Goal: Communication & Community: Answer question/provide support

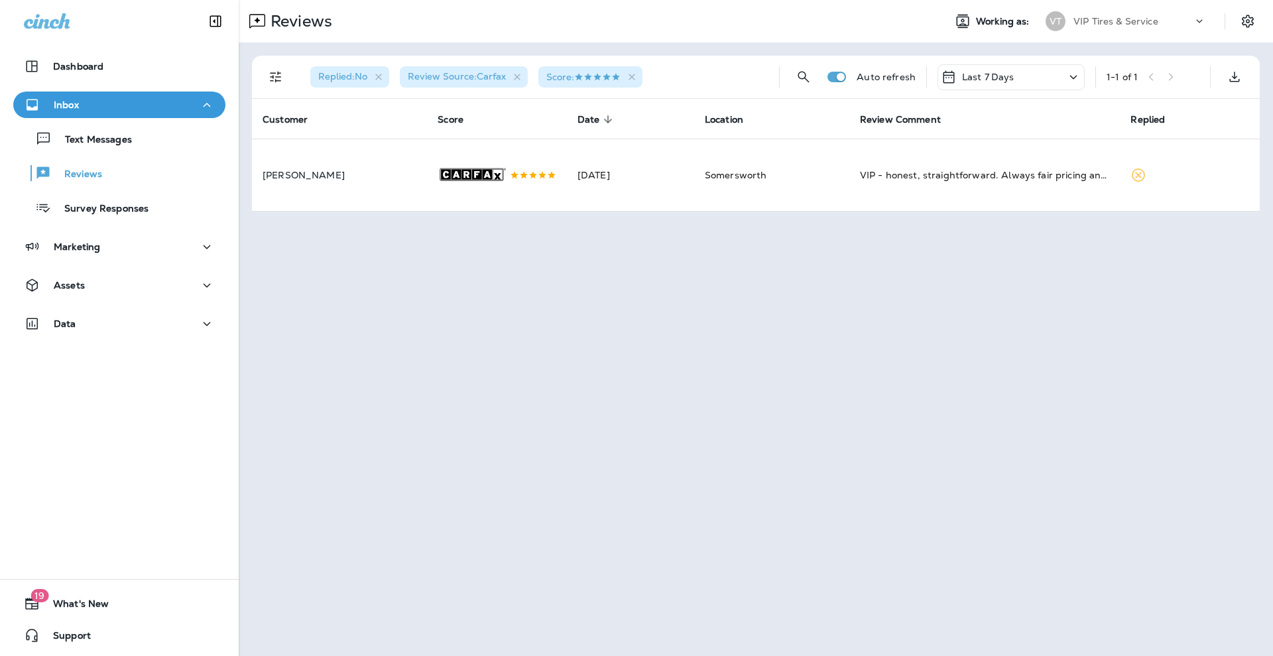
click at [504, 322] on div "Reviews Working as: VT VIP Tires & Service Replied : No Review Source : Carfax …" at bounding box center [756, 328] width 1034 height 656
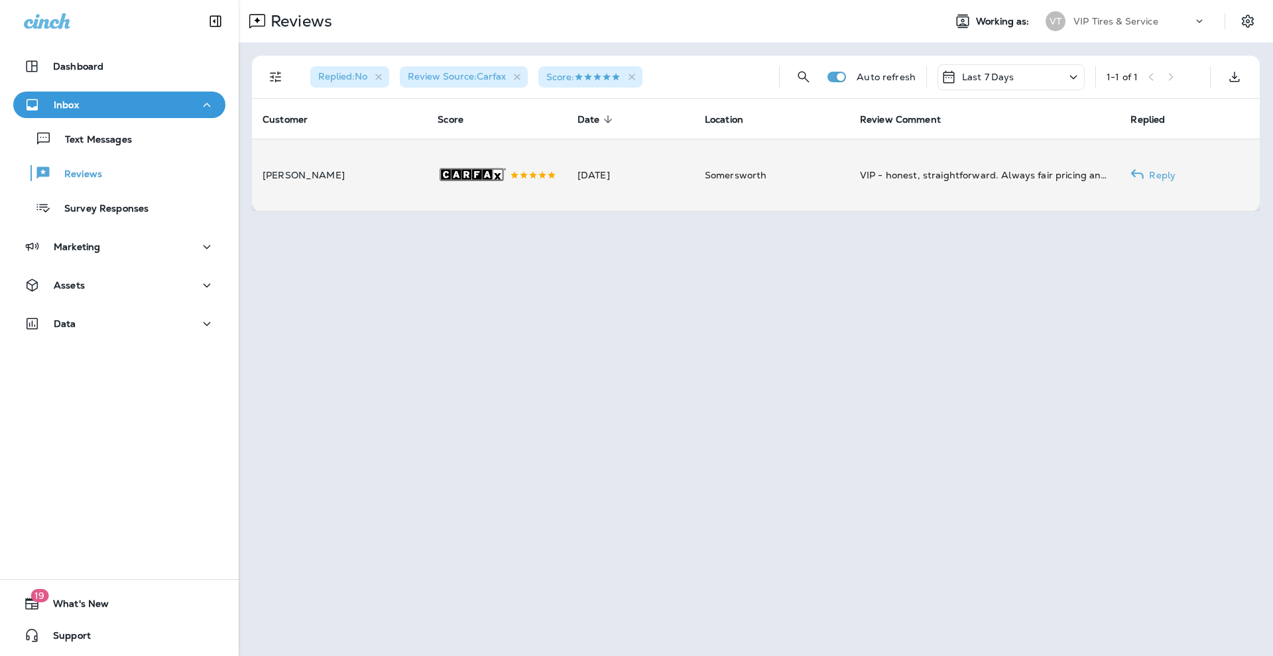
click at [576, 190] on td "[DATE]" at bounding box center [630, 175] width 127 height 73
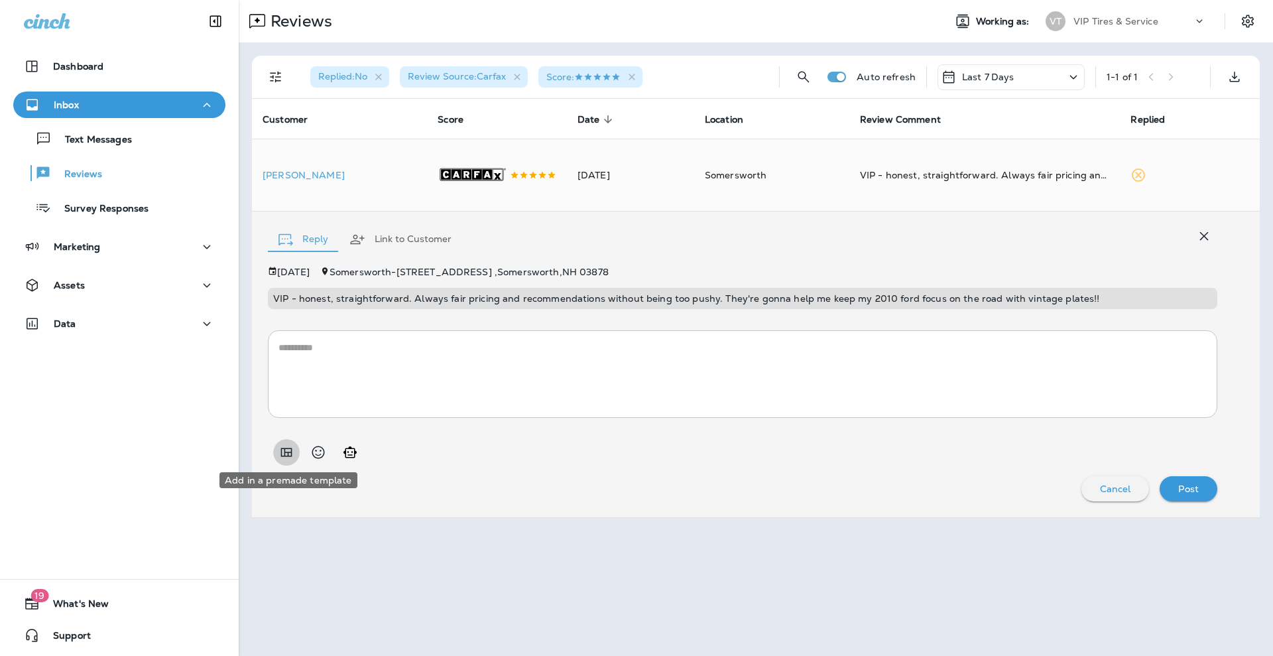
click at [283, 457] on button "Add in a premade template" at bounding box center [286, 452] width 27 height 27
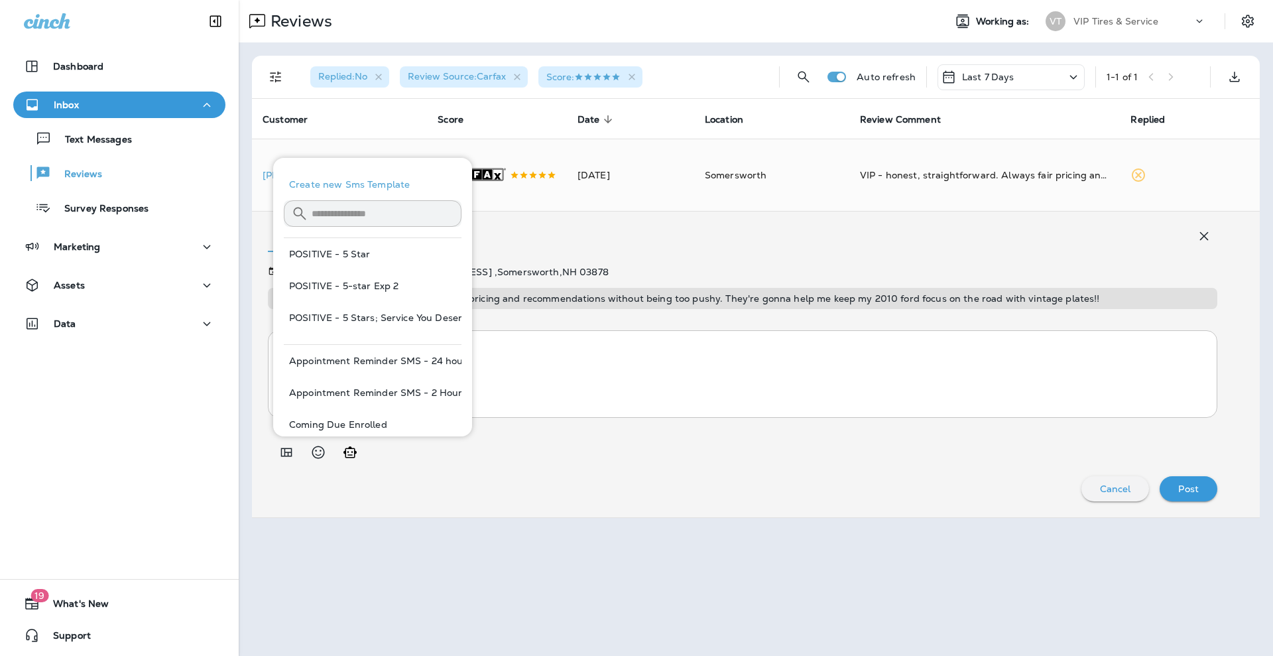
click at [654, 453] on div at bounding box center [742, 446] width 949 height 37
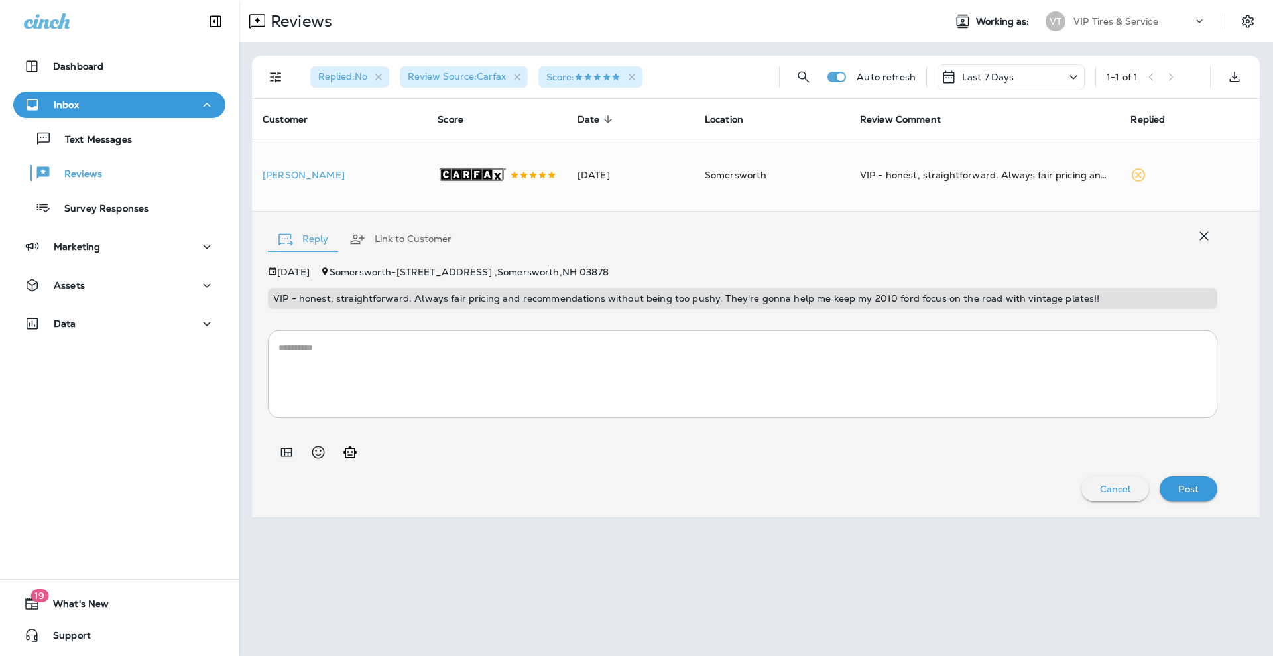
click at [302, 451] on div at bounding box center [742, 446] width 949 height 37
click at [283, 447] on icon "Add in a premade template" at bounding box center [286, 452] width 16 height 16
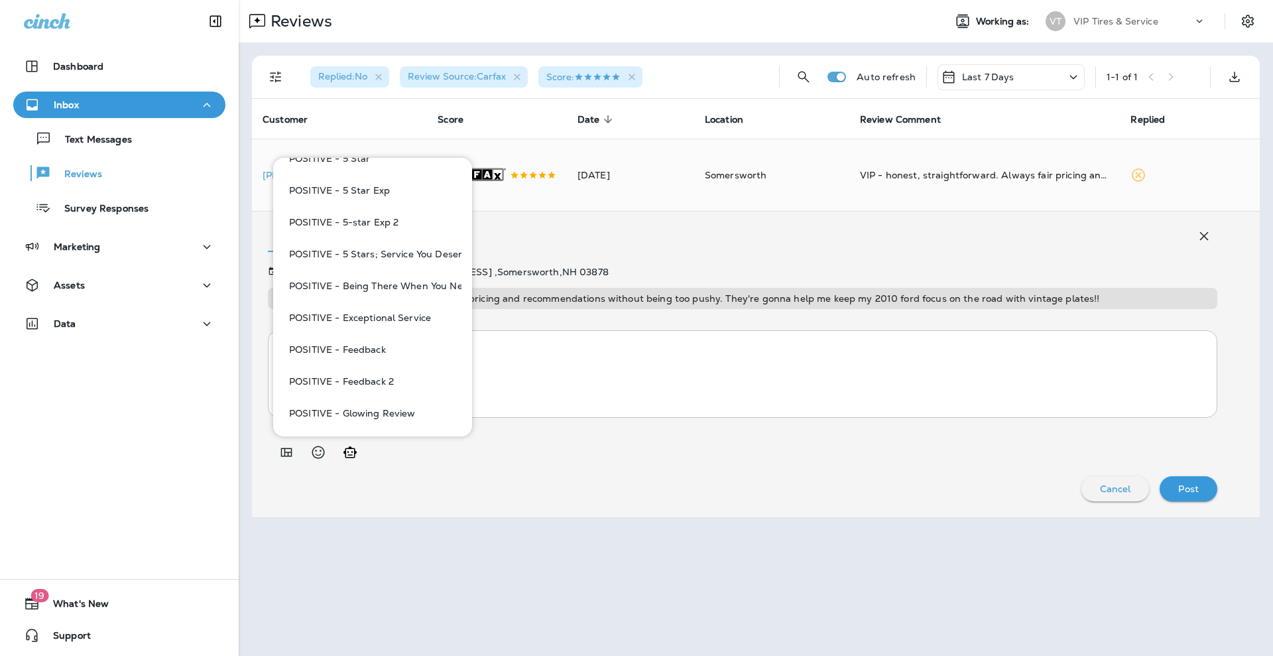
scroll to position [907, 0]
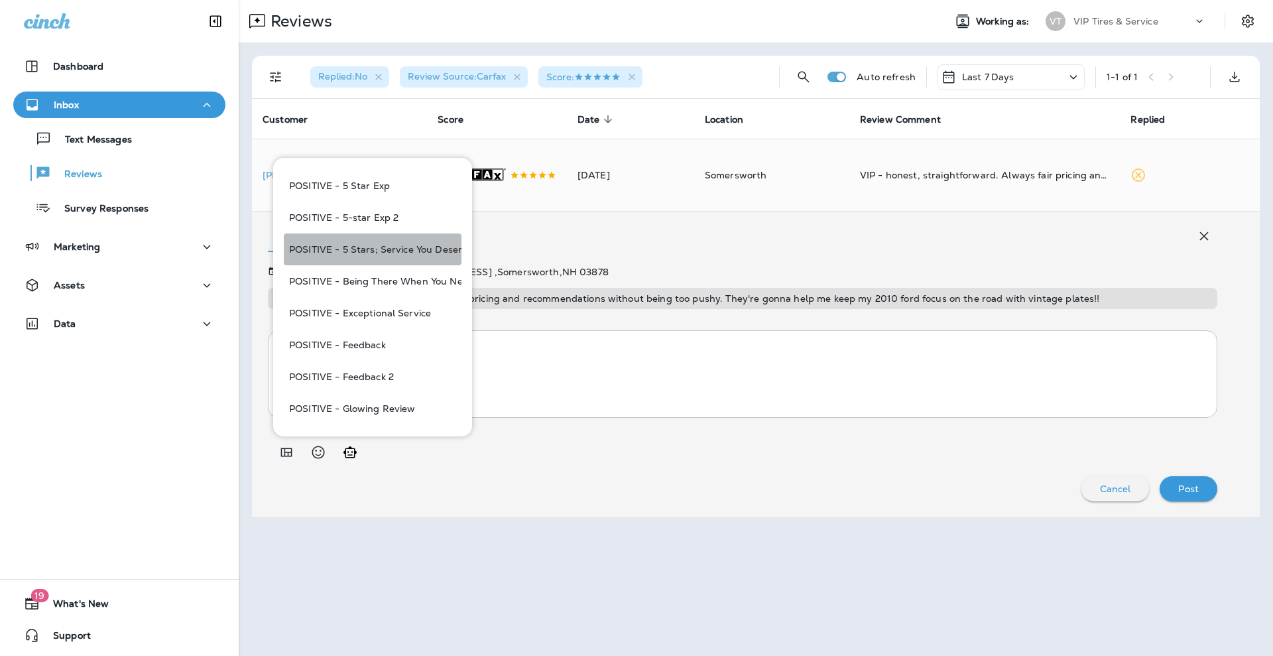
click at [379, 249] on button "POSITIVE - 5 Stars; Service You Deserve" at bounding box center [373, 249] width 178 height 32
type textarea "**********"
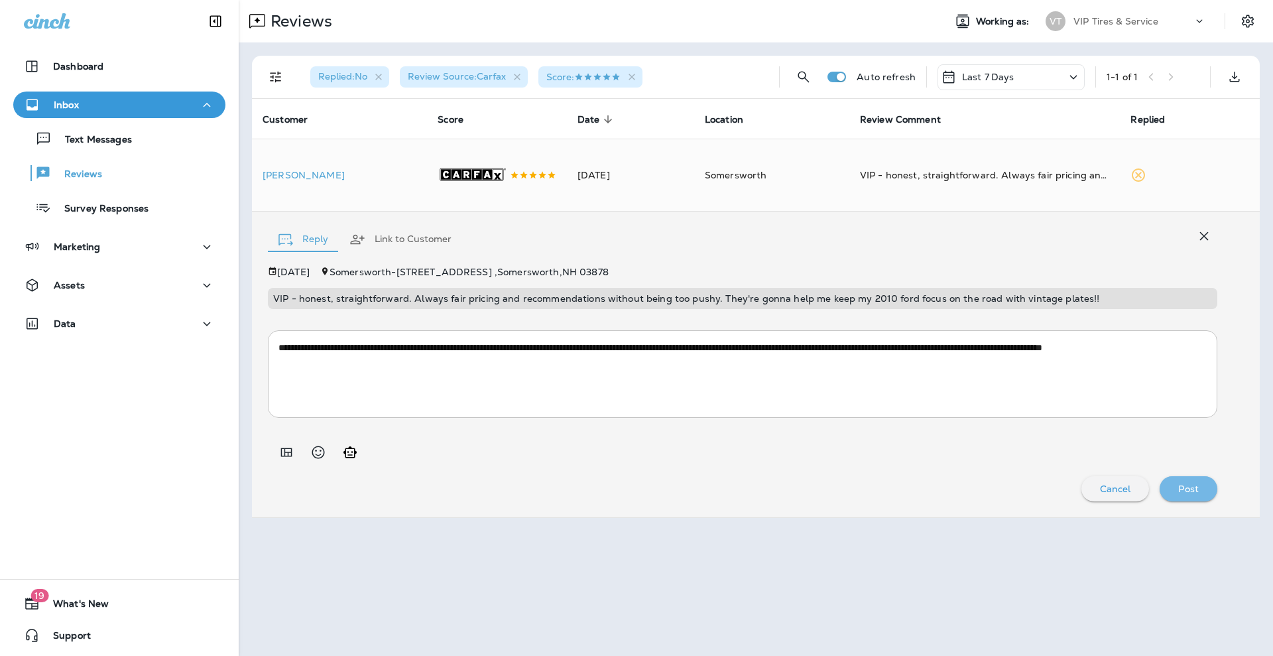
click at [1205, 480] on div "Post" at bounding box center [1188, 488] width 36 height 17
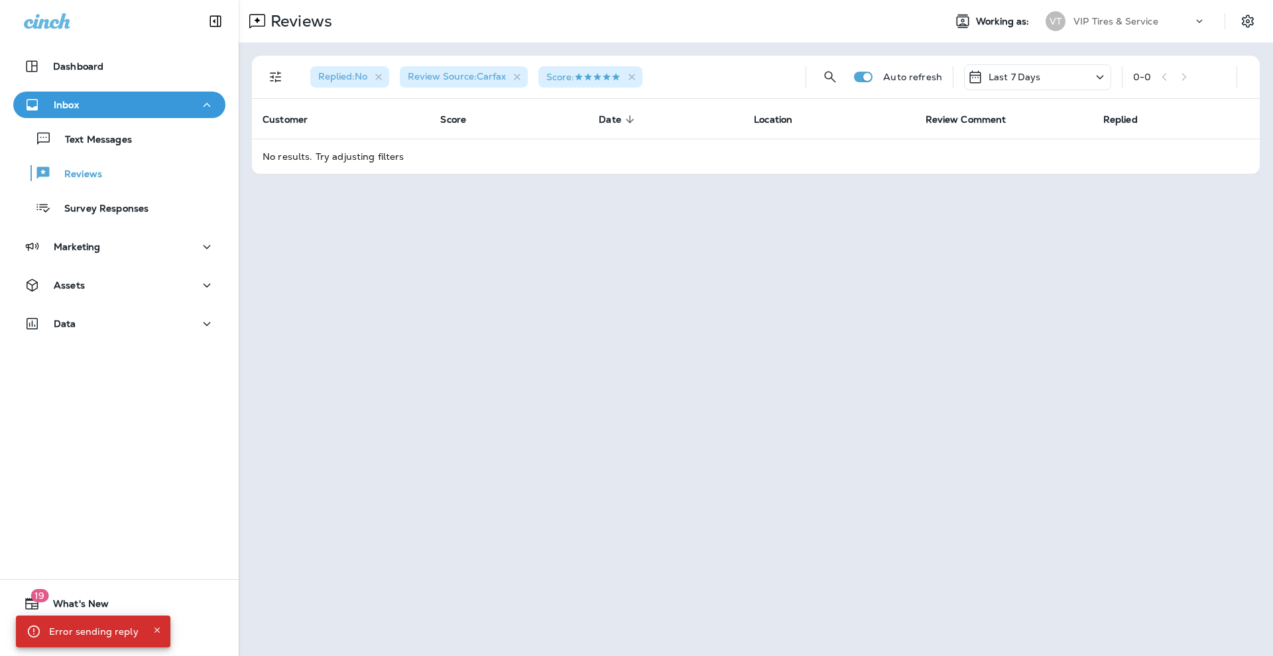
click at [954, 471] on div "Reviews Working as: VT VIP Tires & Service Replied : No Review Source : Carfax …" at bounding box center [756, 328] width 1034 height 656
click at [445, 402] on div "Reviews Working as: VT VIP Tires & Service Replied : No Review Source : Carfax …" at bounding box center [756, 328] width 1034 height 656
click at [503, 303] on div "Reviews Working as: VT VIP Tires & Service Replied : No Review Source : Carfax …" at bounding box center [756, 328] width 1034 height 656
